Goal: Transaction & Acquisition: Subscribe to service/newsletter

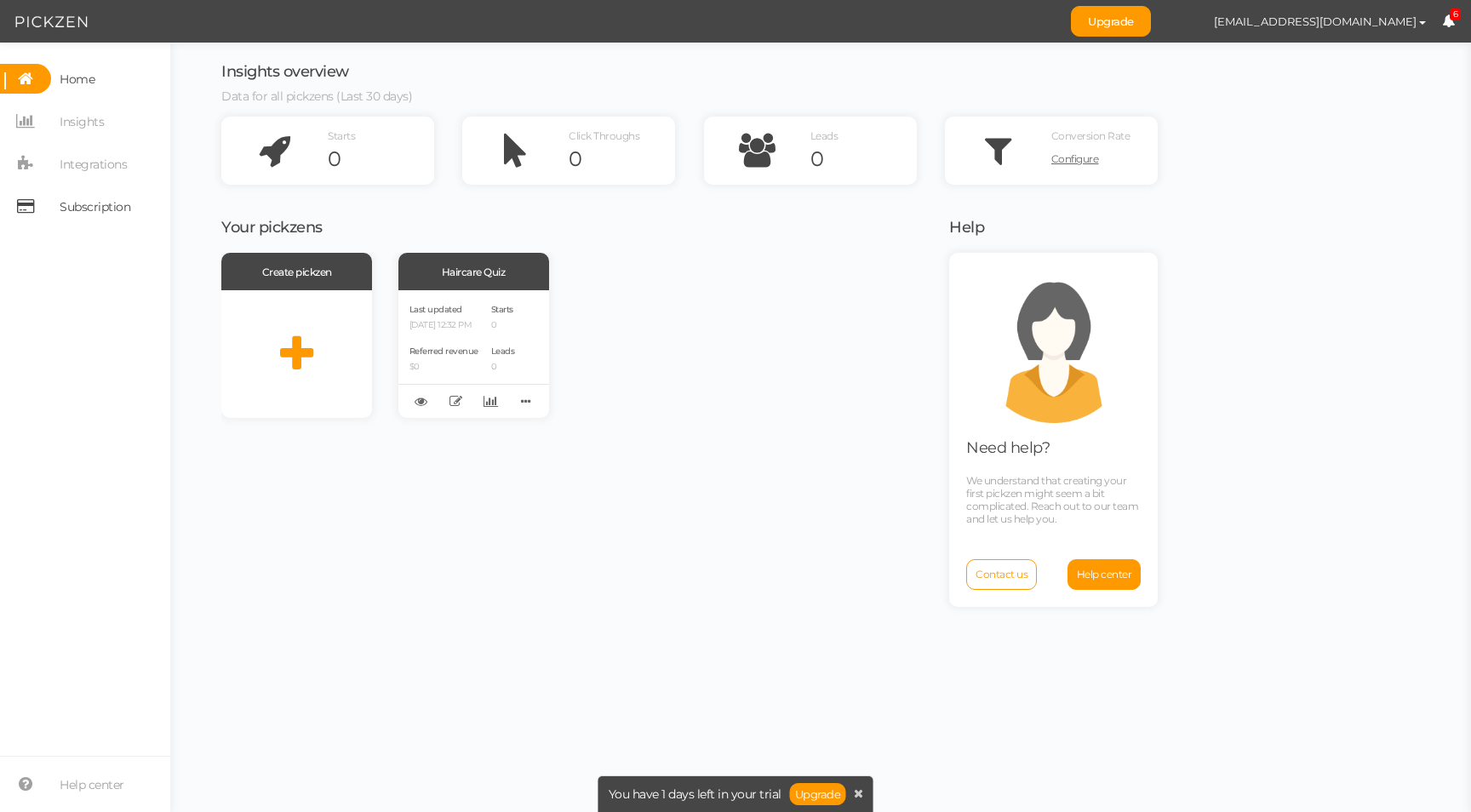
click at [94, 206] on span "Subscription" at bounding box center [95, 207] width 71 height 28
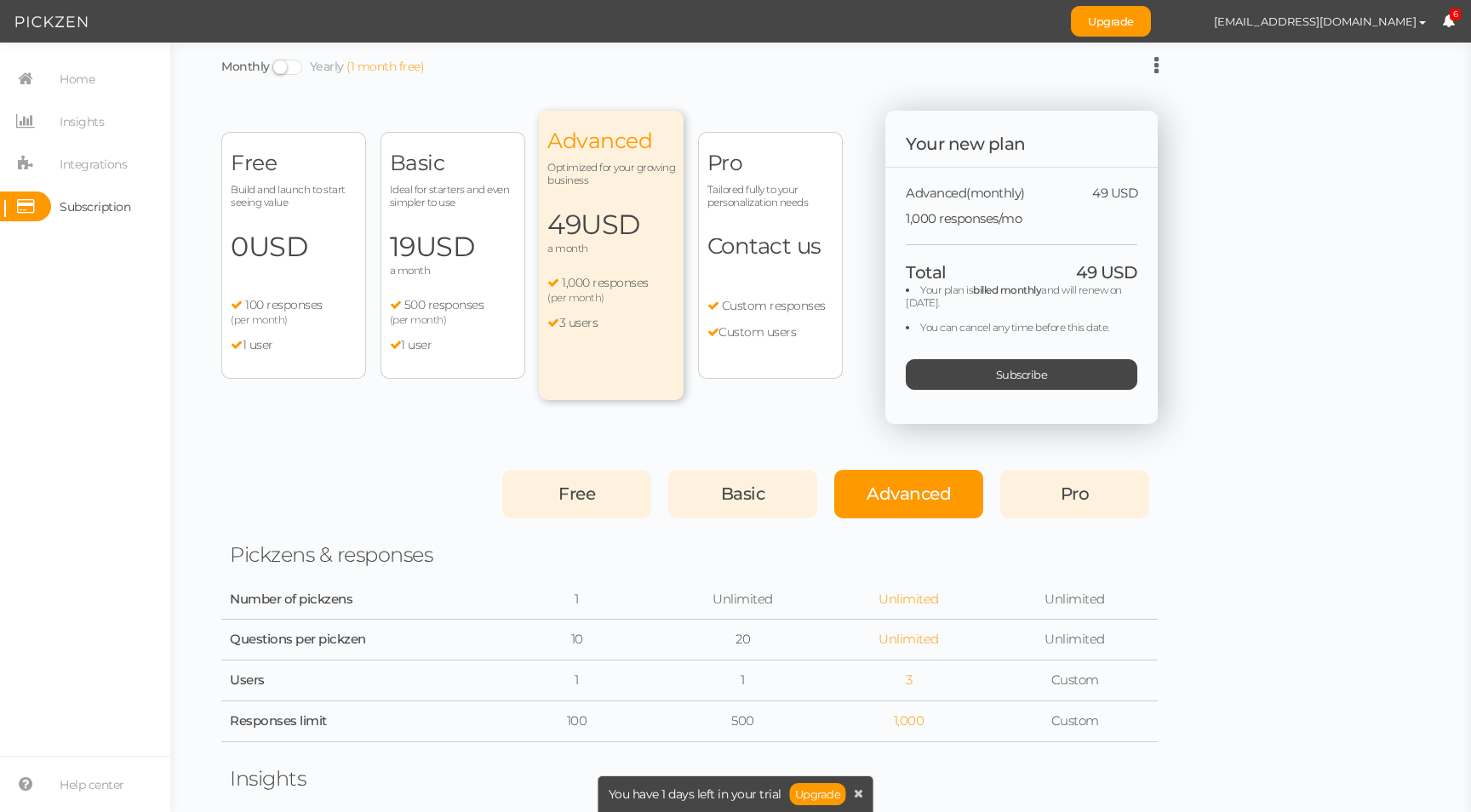
click at [465, 222] on div "Basic Ideal for starters and even simpler to use 19 USD a month 500 responses (…" at bounding box center [453, 255] width 145 height 246
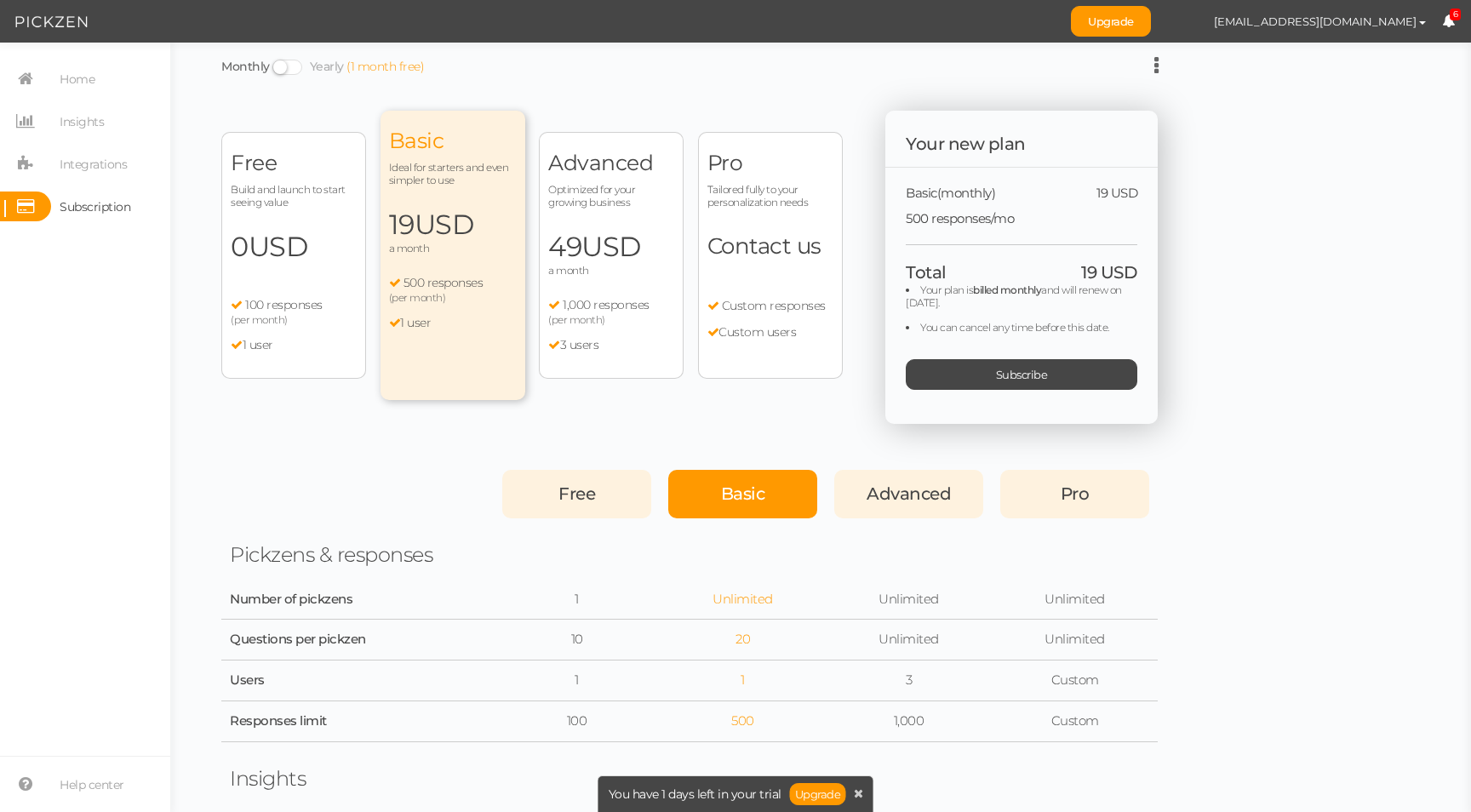
click at [277, 70] on span at bounding box center [287, 67] width 30 height 16
click at [0, 0] on input "Monthly Yearly (1 month free)" at bounding box center [0, 0] width 0 height 0
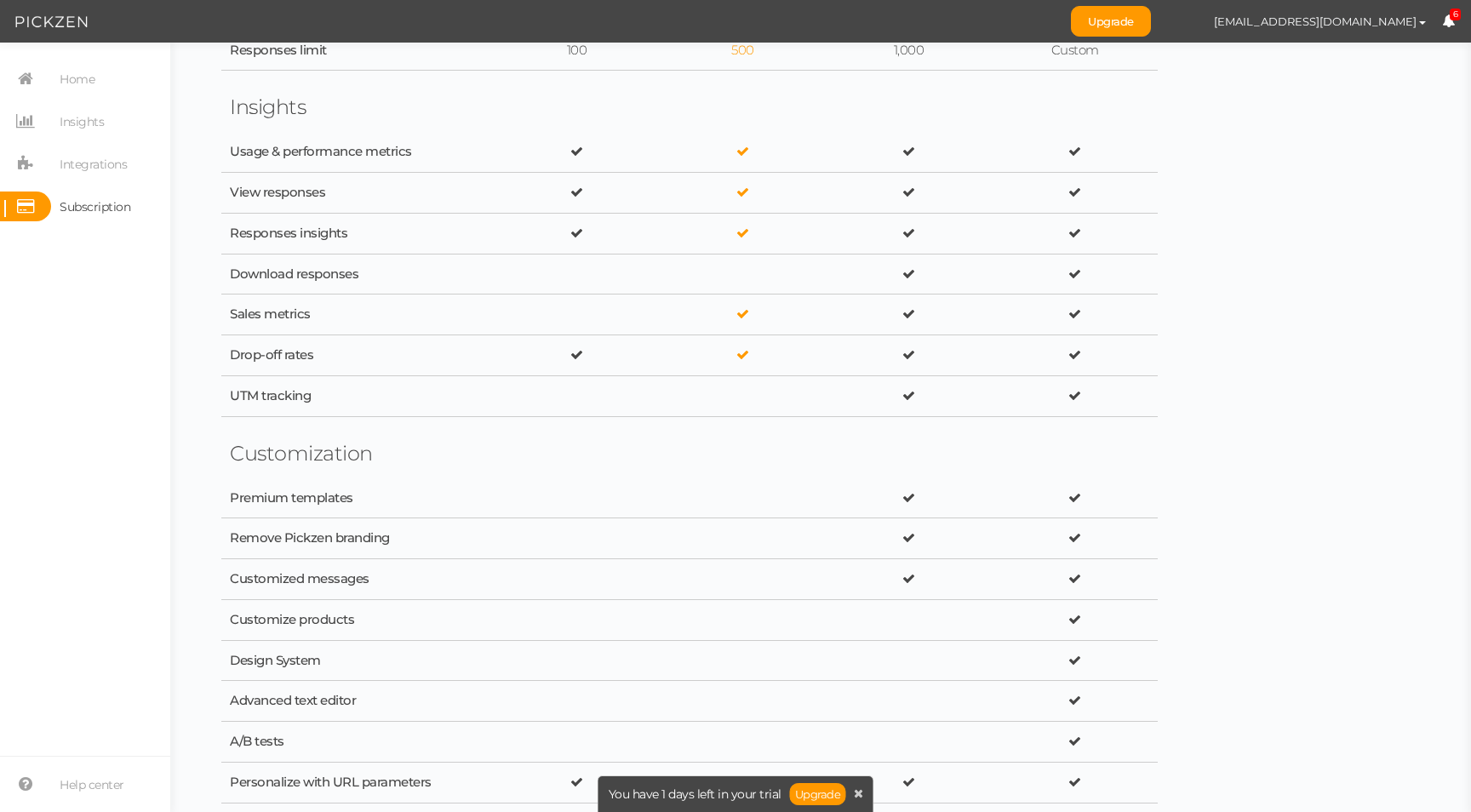
scroll to position [125, 0]
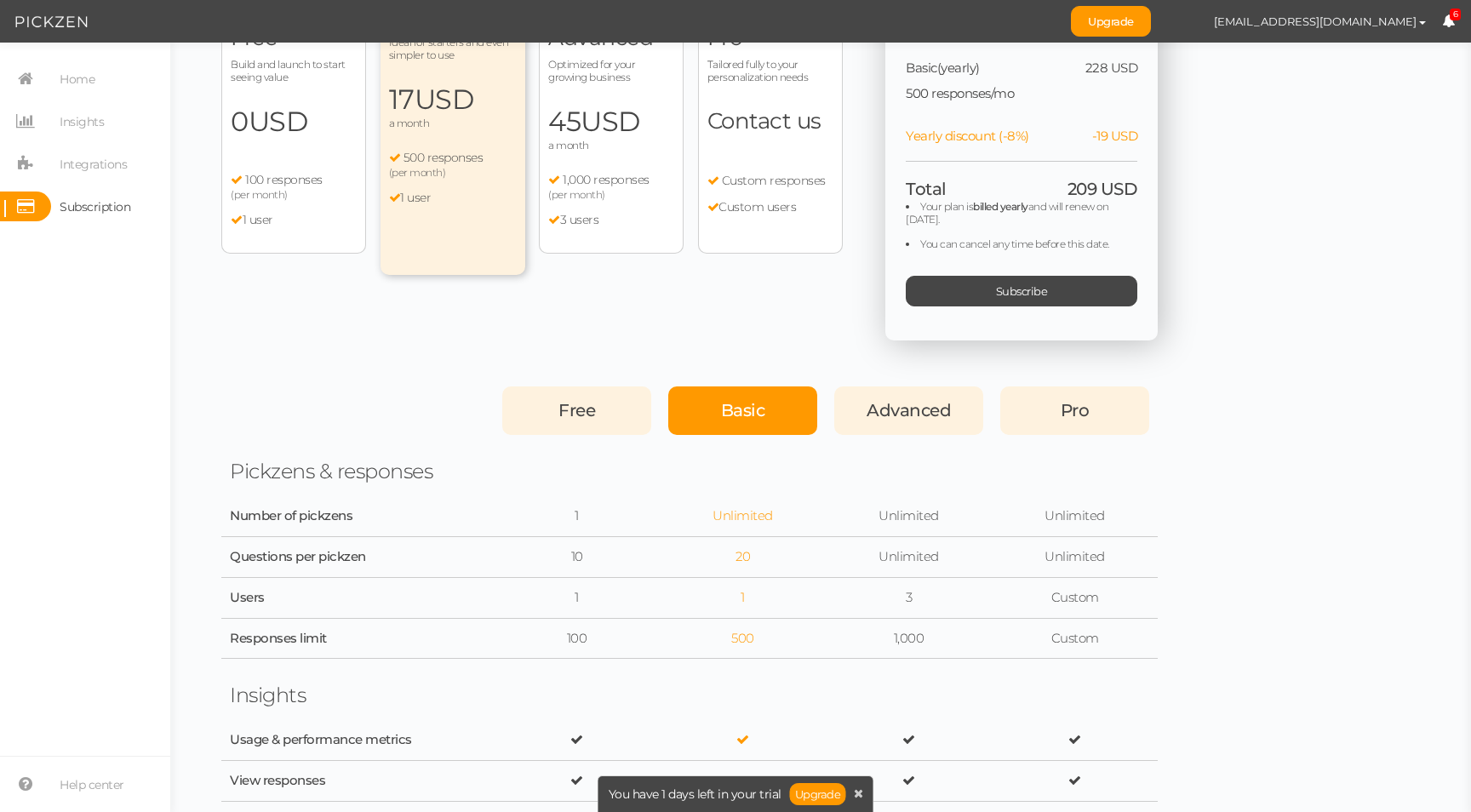
click at [590, 169] on div "Advanced Optimized for your growing business 45 USD a month 1,000 responses (pe…" at bounding box center [611, 130] width 145 height 246
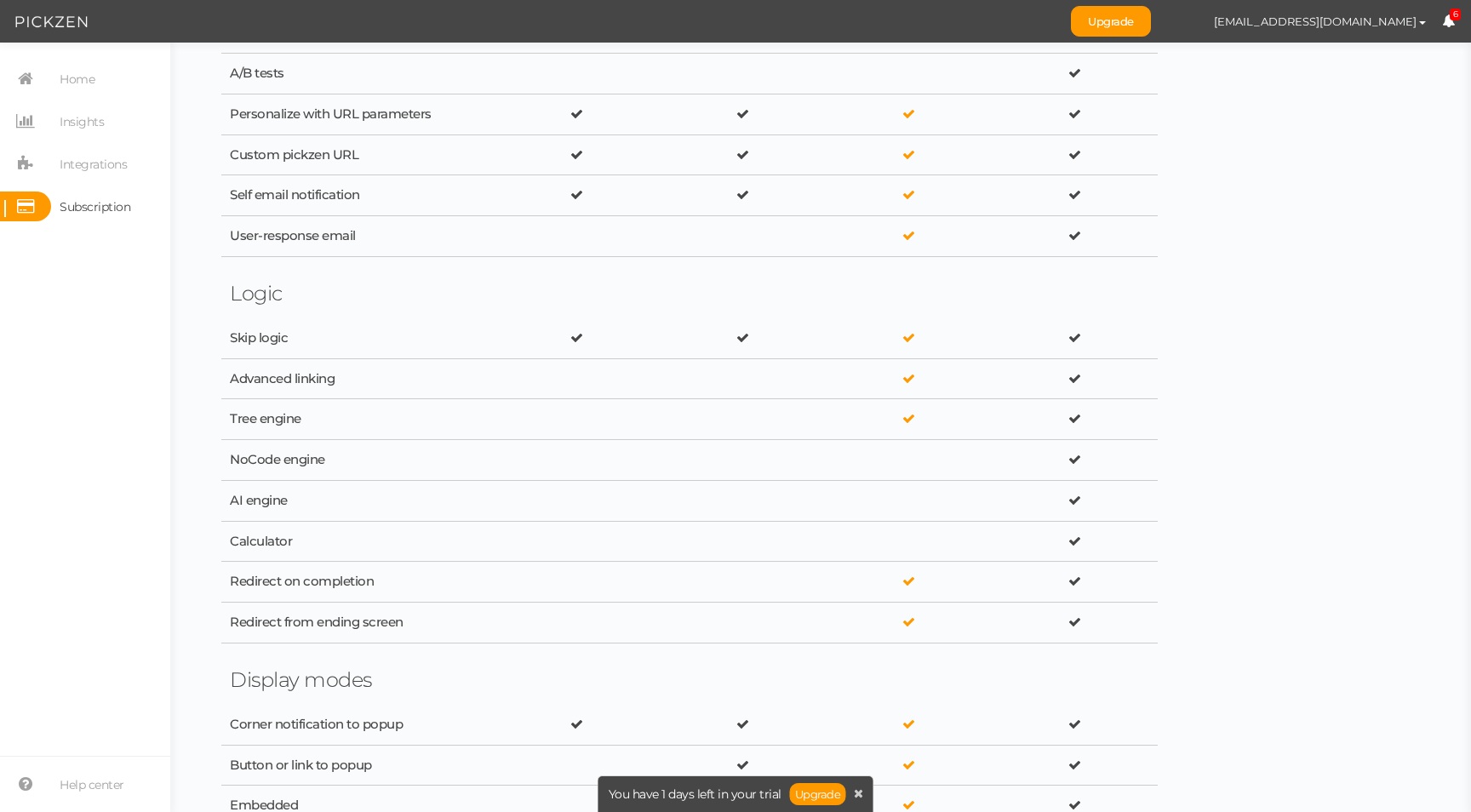
scroll to position [0, 0]
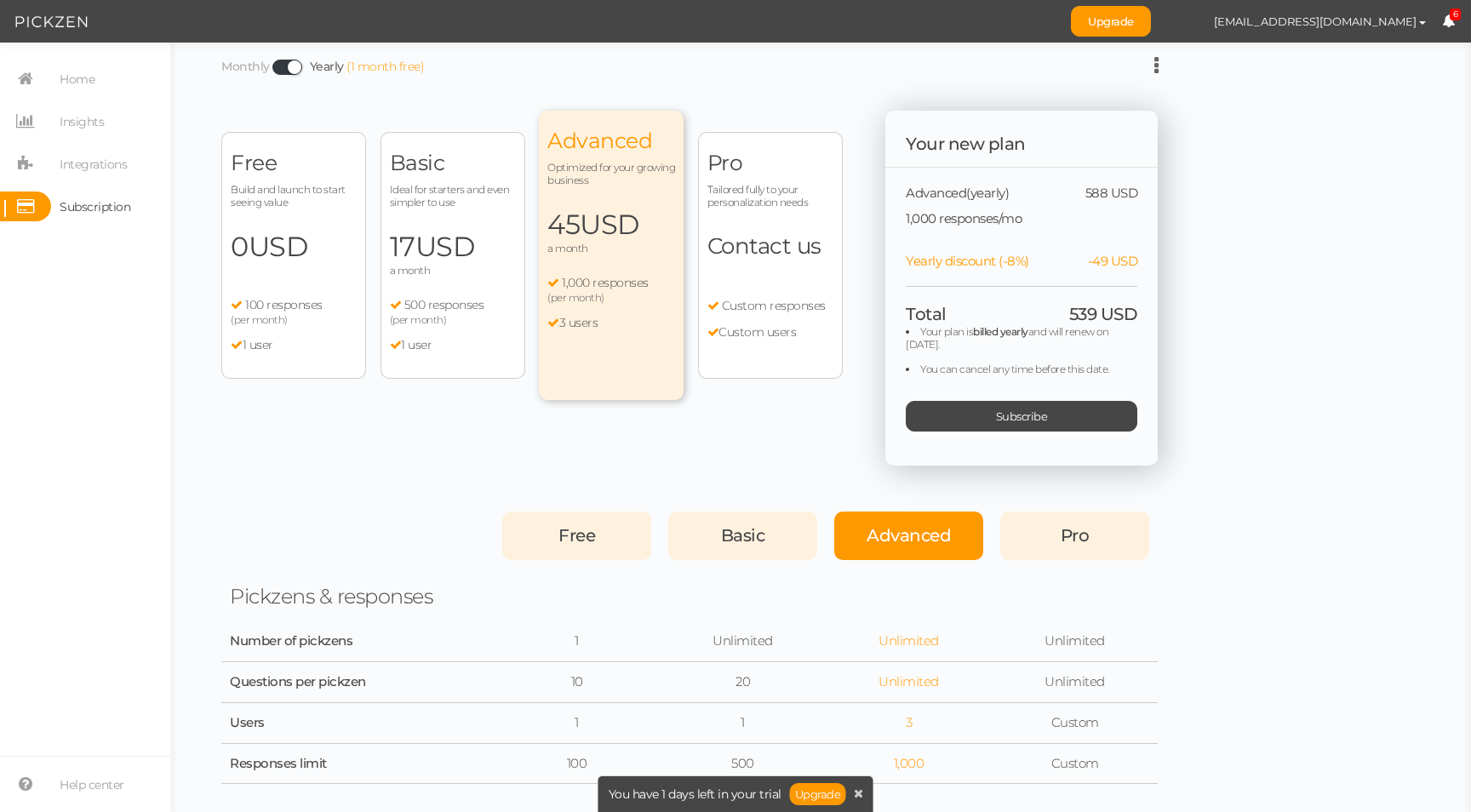
click at [1155, 66] on icon at bounding box center [1156, 65] width 4 height 21
